Goal: Task Accomplishment & Management: Manage account settings

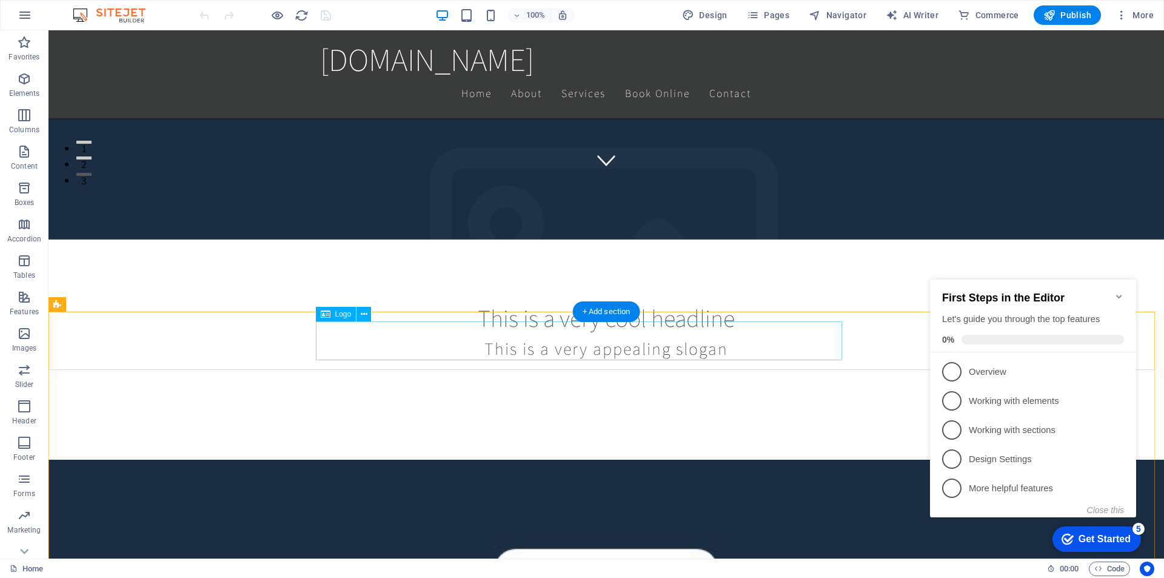
scroll to position [376, 0]
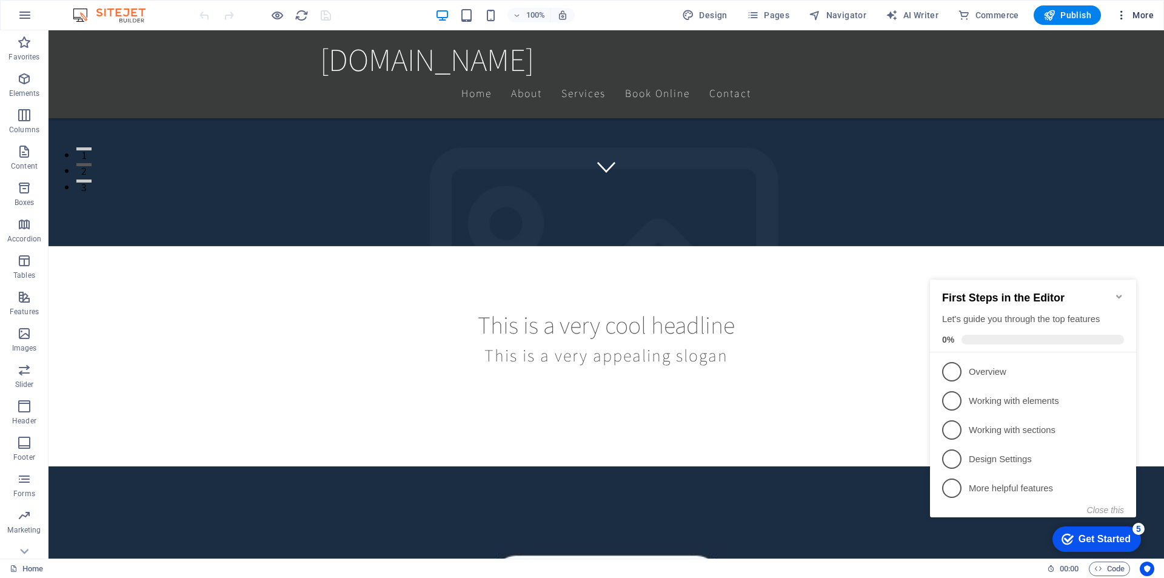
click at [0, 0] on icon "button" at bounding box center [0, 0] width 0 height 0
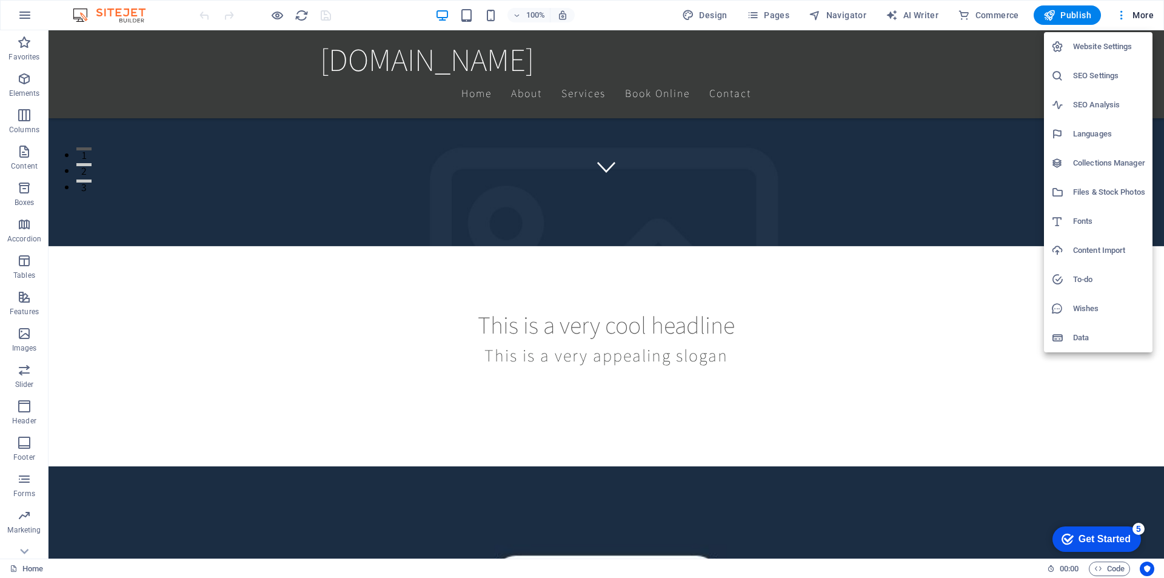
click at [0, 0] on h6 "Website Settings" at bounding box center [0, 0] width 0 height 0
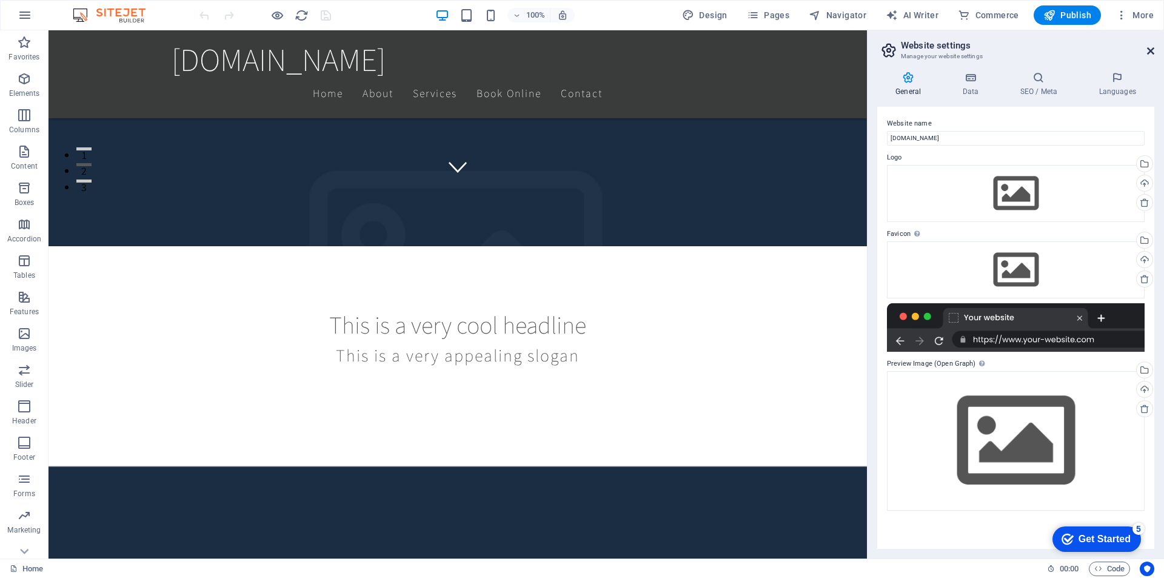
drag, startPoint x: 1148, startPoint y: 49, endPoint x: 1088, endPoint y: 27, distance: 64.1
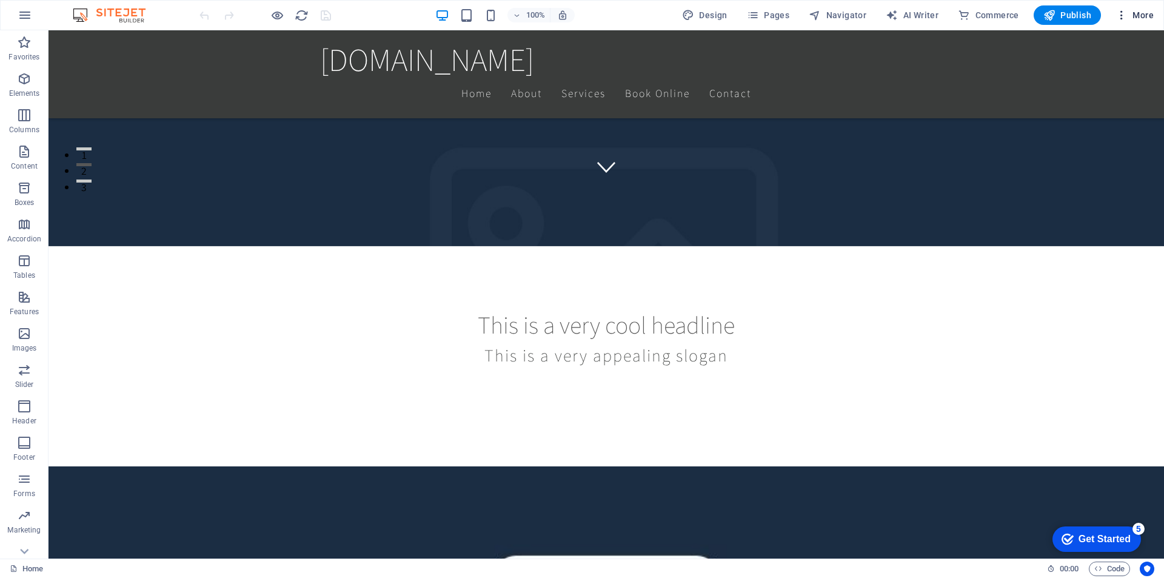
click at [0, 0] on span "More" at bounding box center [0, 0] width 0 height 0
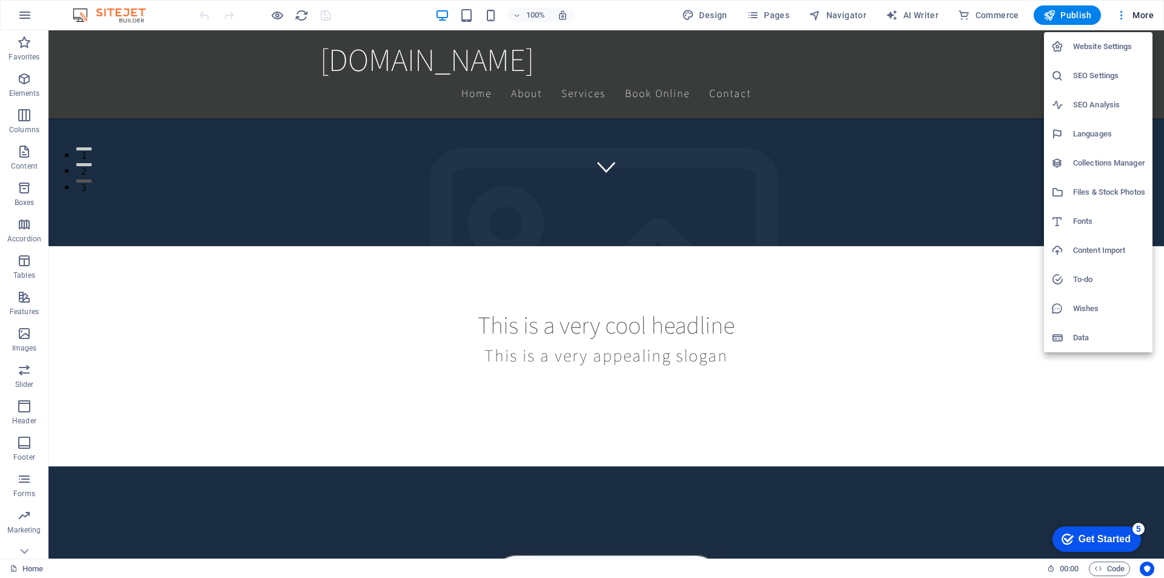
click at [1099, 74] on h6 "SEO Settings" at bounding box center [1109, 75] width 72 height 15
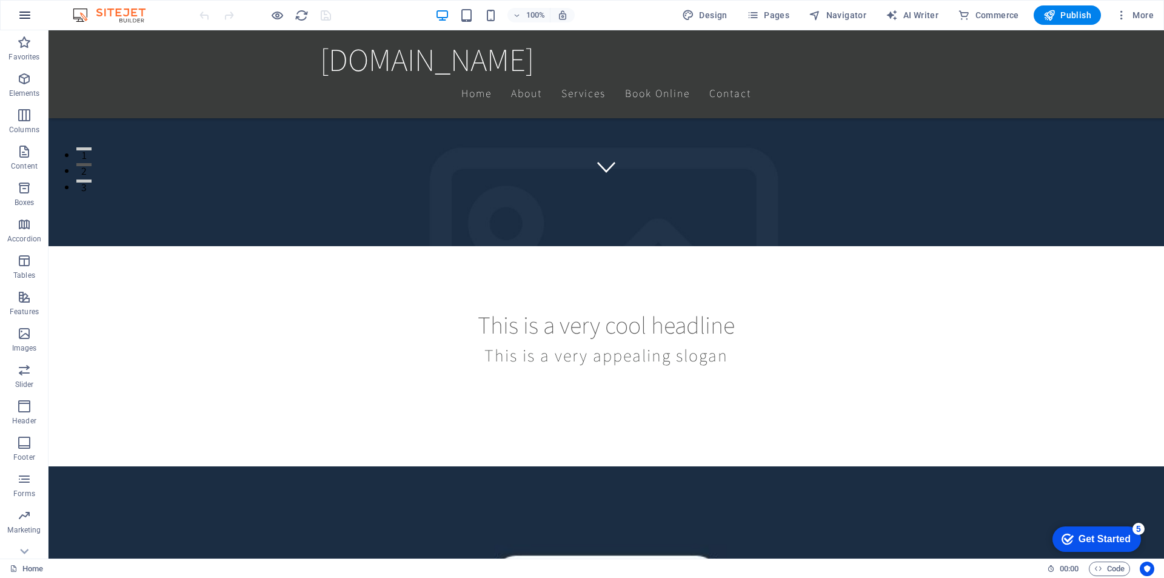
click at [0, 0] on icon "button" at bounding box center [0, 0] width 0 height 0
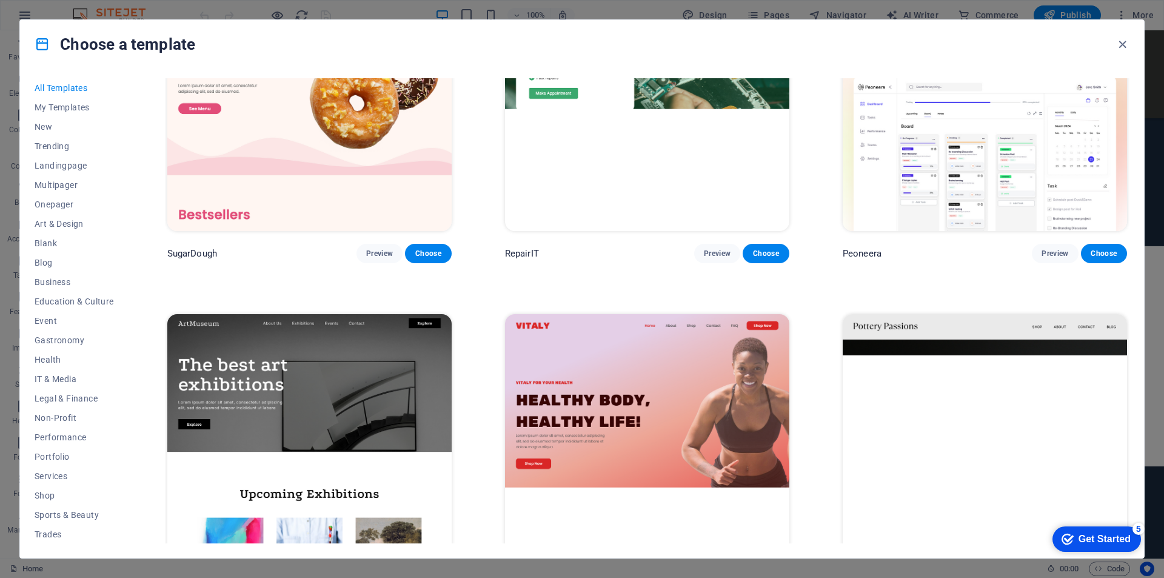
scroll to position [121, 0]
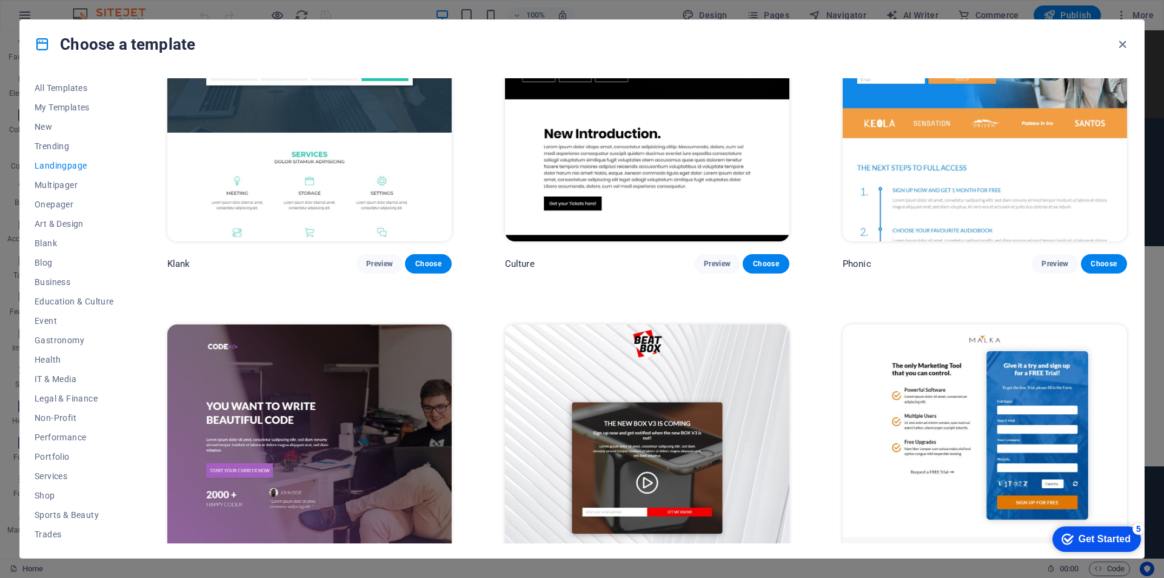
scroll to position [0, 0]
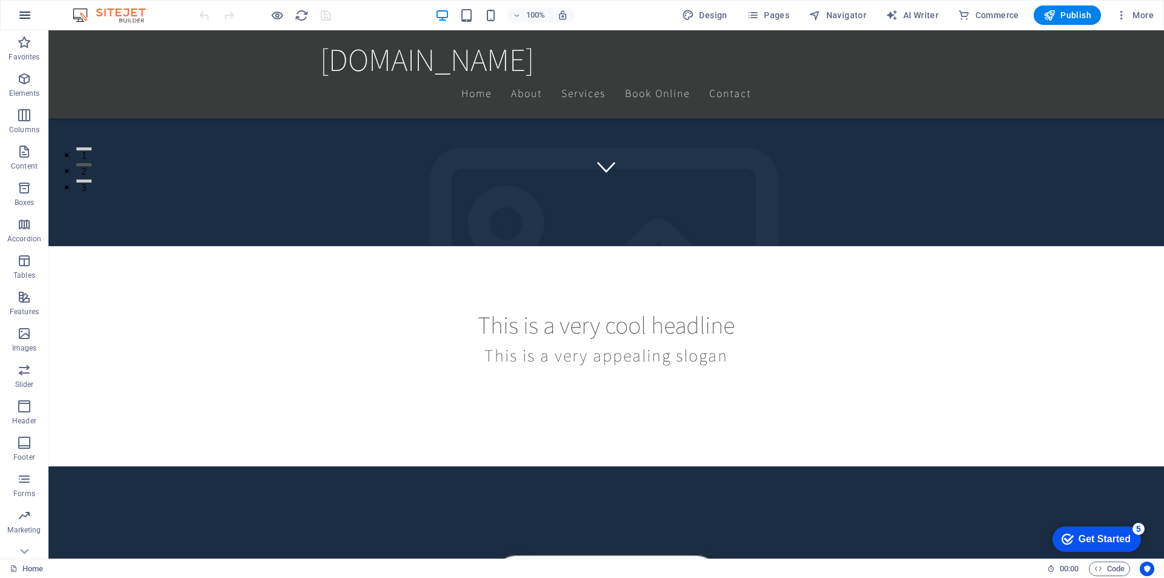
click at [0, 0] on icon "button" at bounding box center [0, 0] width 0 height 0
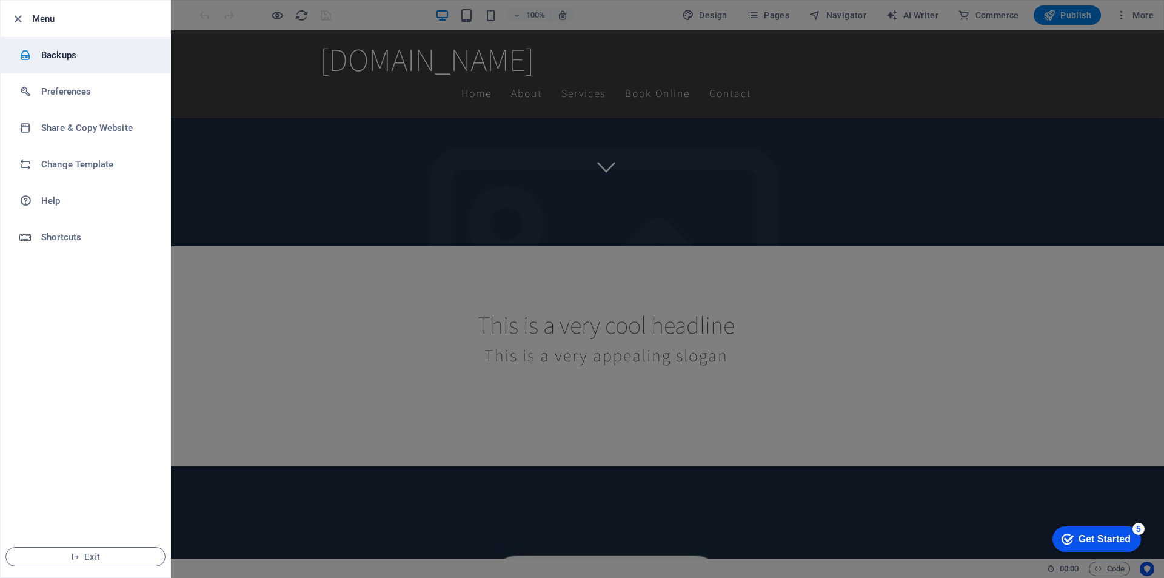
click at [58, 52] on h6 "Backups" at bounding box center [97, 55] width 112 height 15
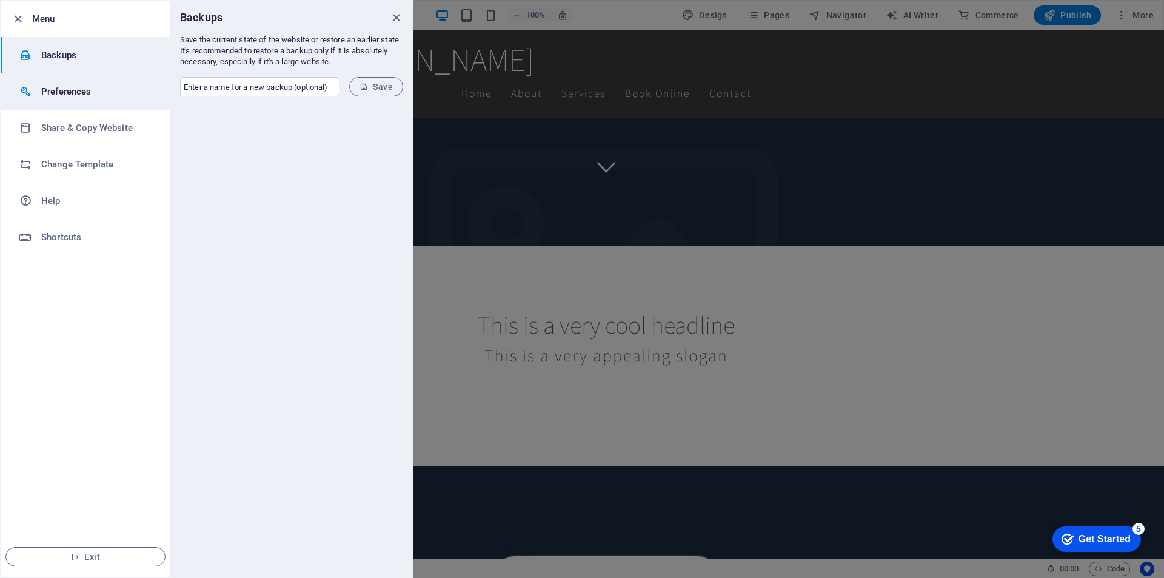
click at [66, 95] on h6 "Preferences" at bounding box center [97, 91] width 112 height 15
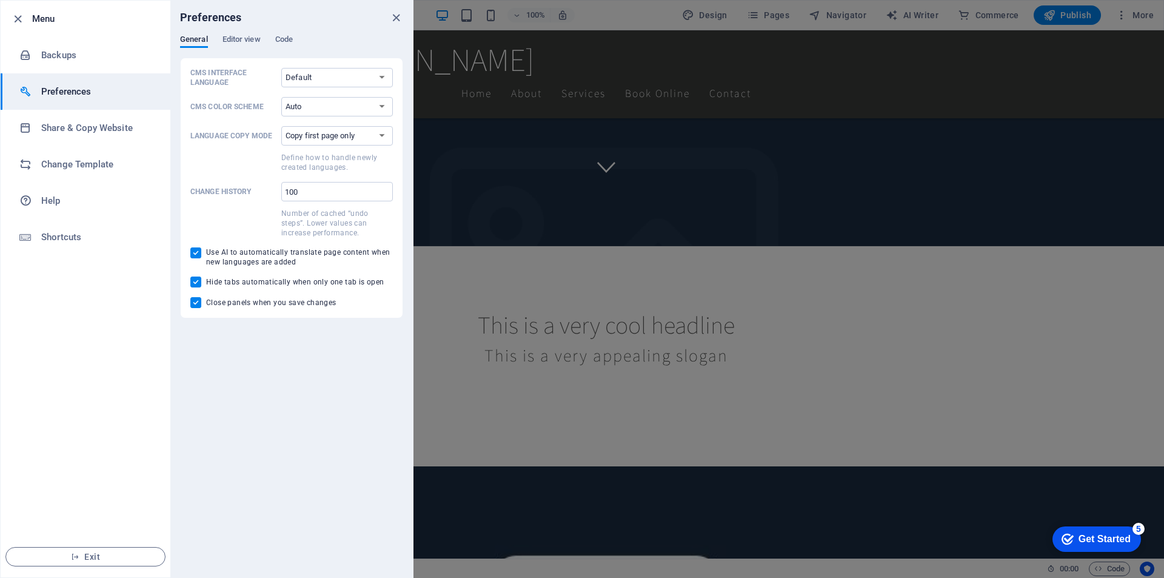
click at [829, 264] on div at bounding box center [582, 289] width 1164 height 578
